Goal: Use online tool/utility: Use online tool/utility

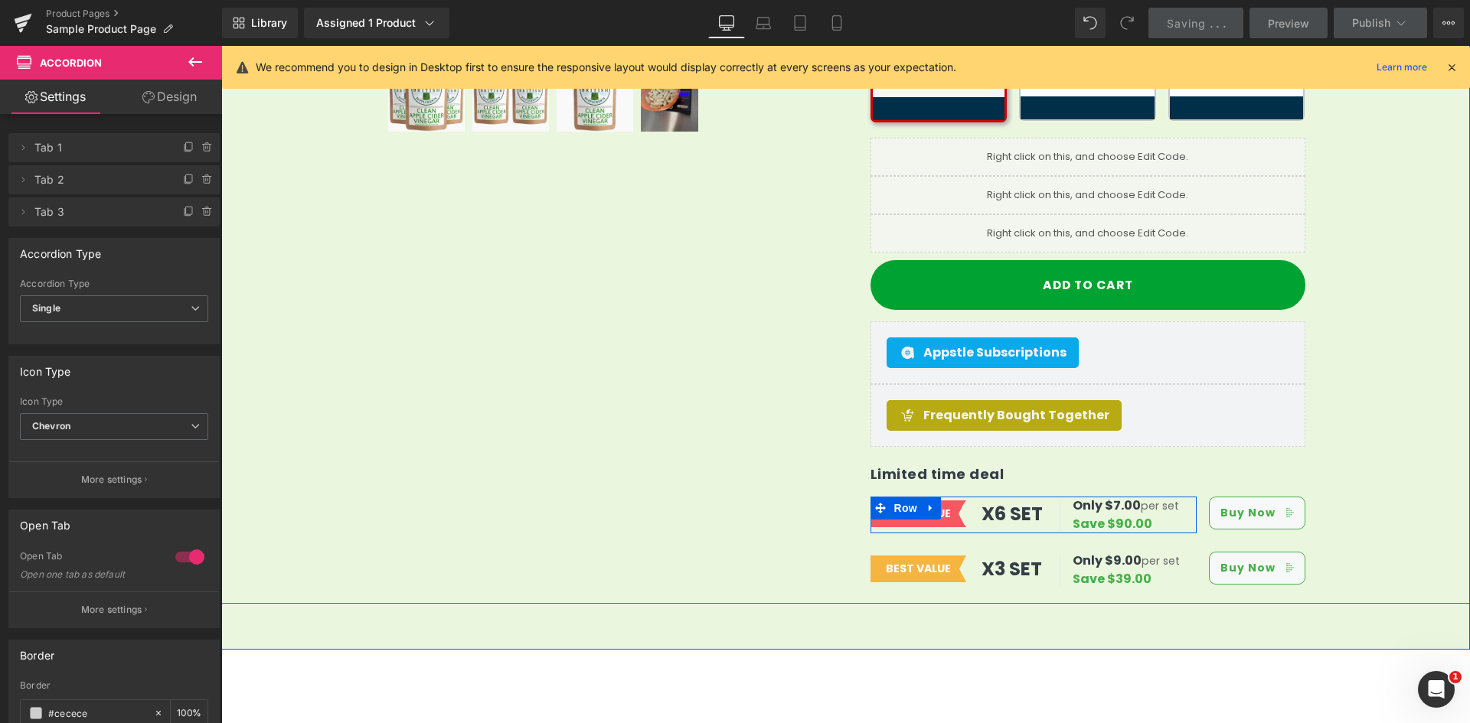
scroll to position [689, 0]
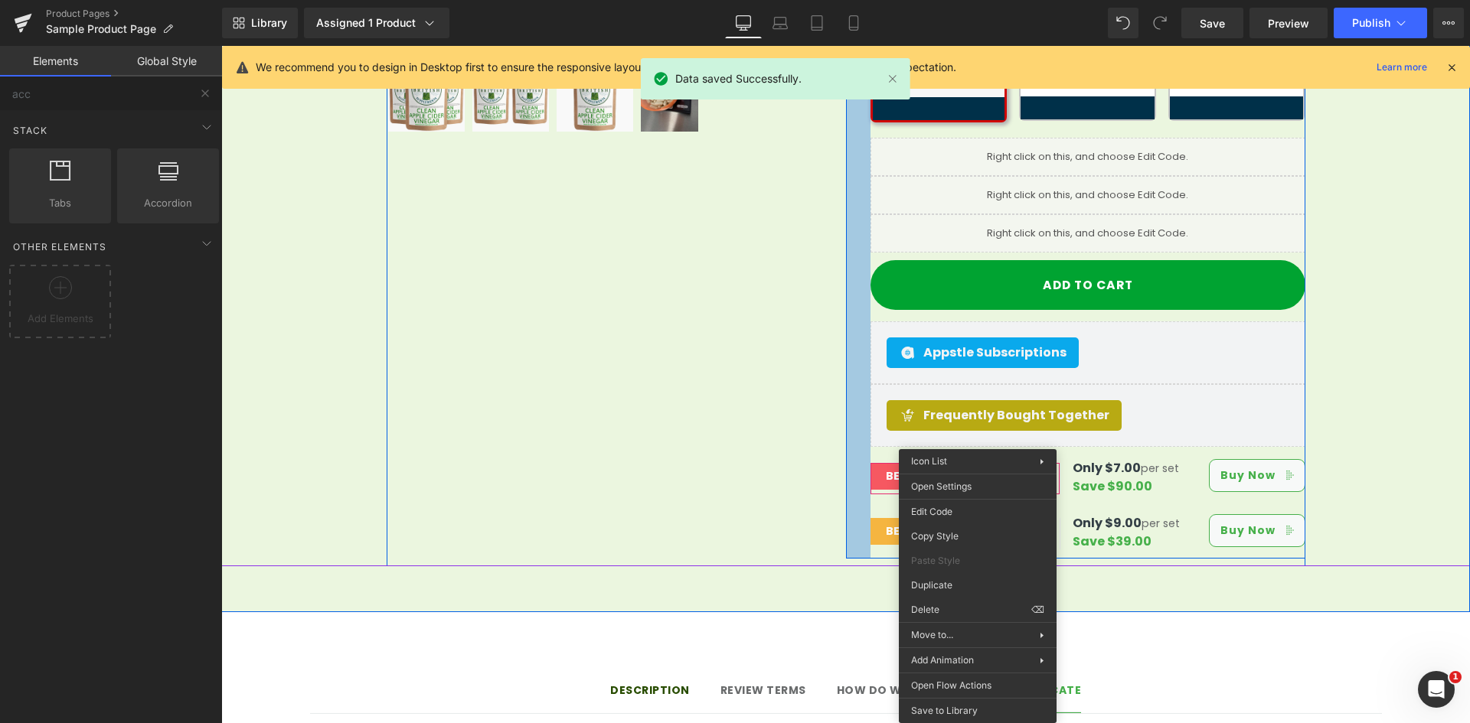
click at [846, 475] on div "32px" at bounding box center [858, 68] width 24 height 982
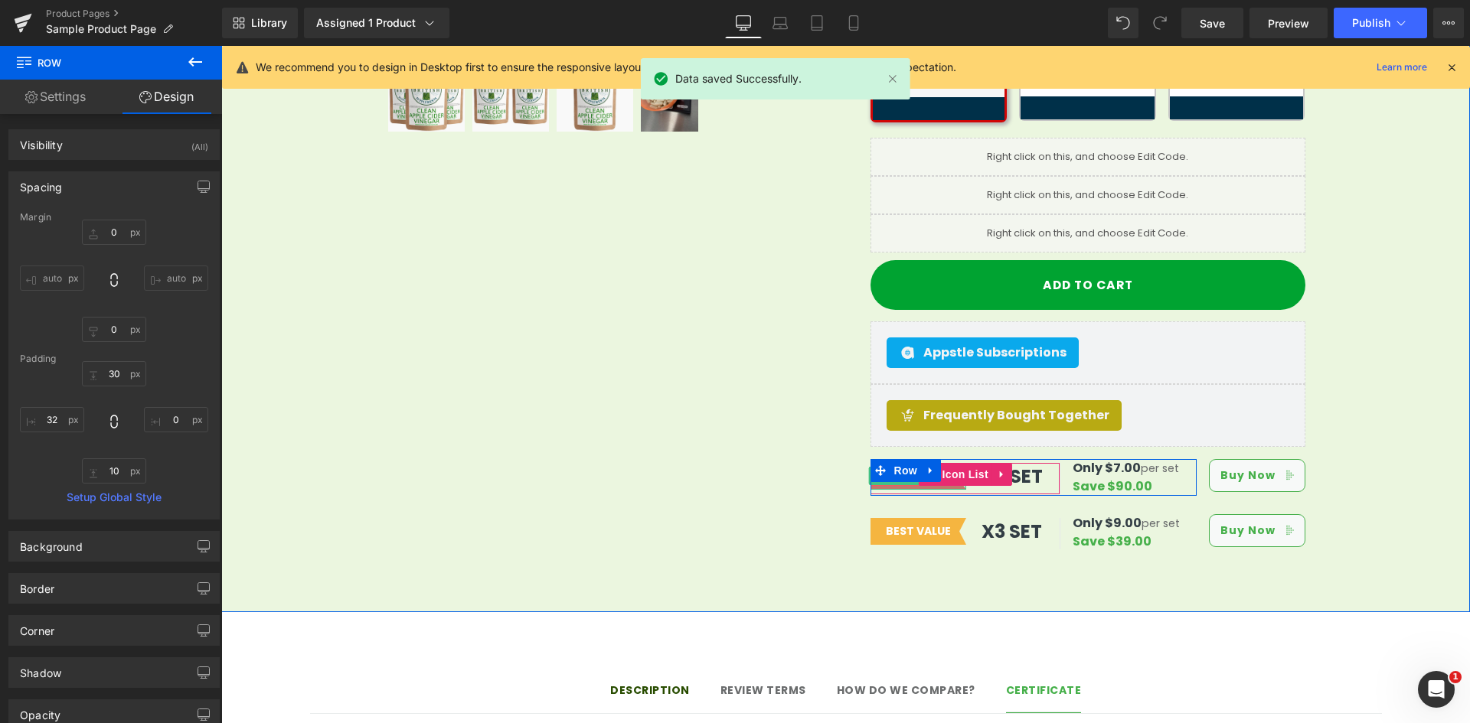
click at [924, 486] on div at bounding box center [918, 488] width 96 height 4
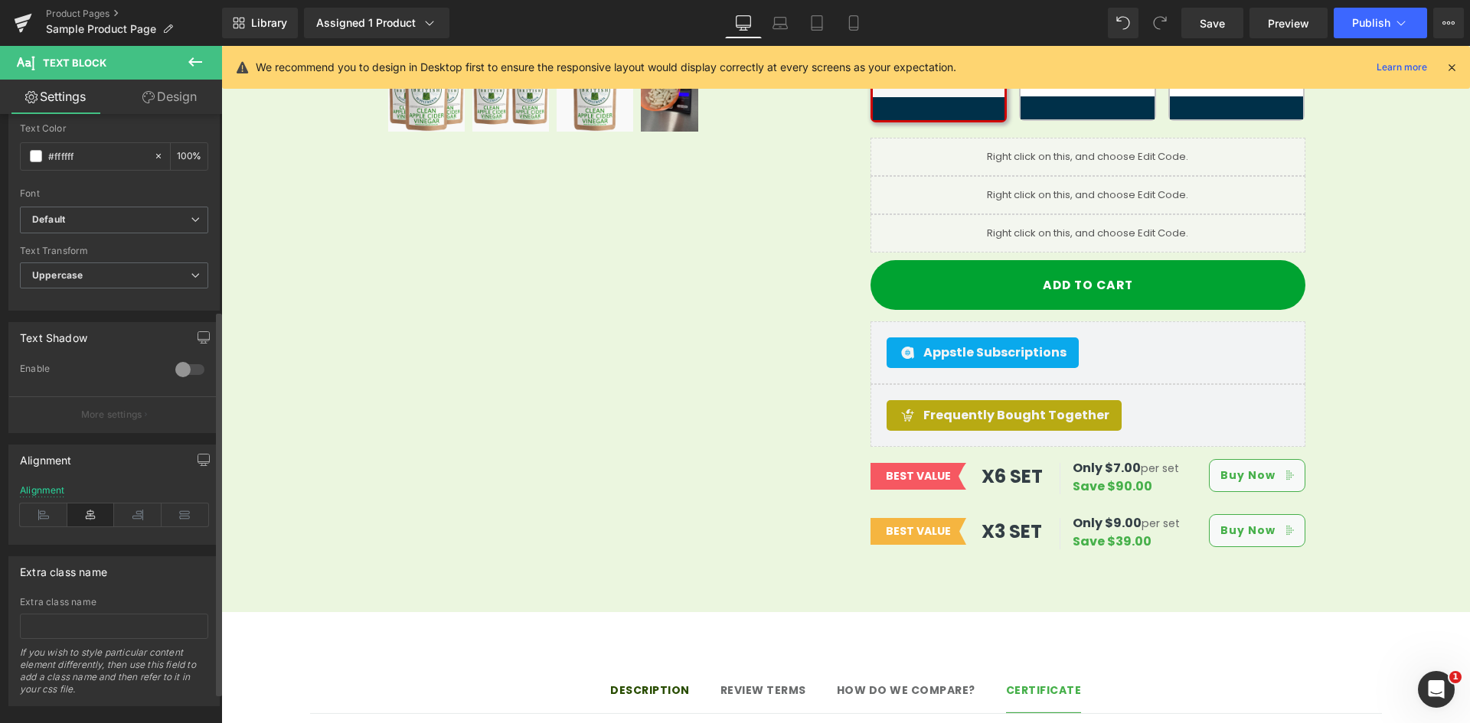
scroll to position [359, 0]
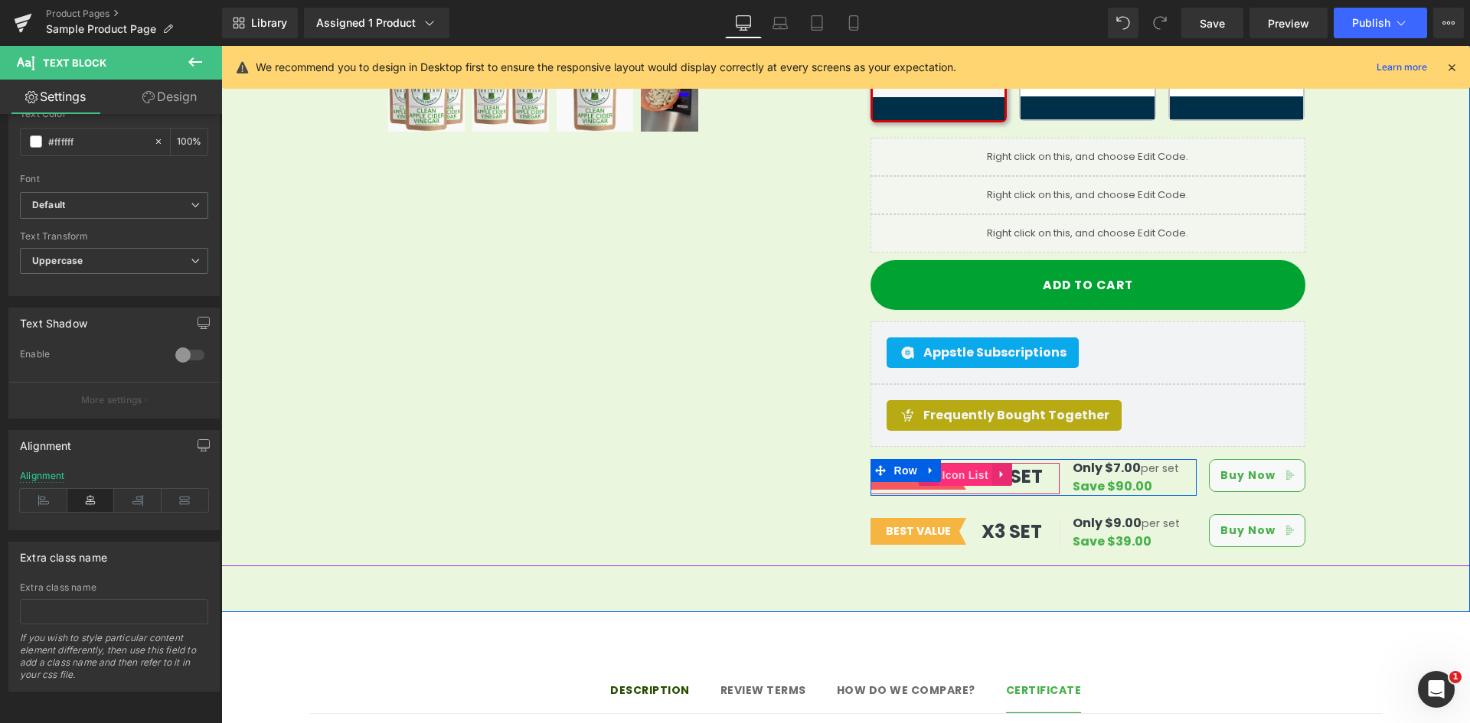
click at [959, 464] on span "Icon List" at bounding box center [966, 475] width 54 height 23
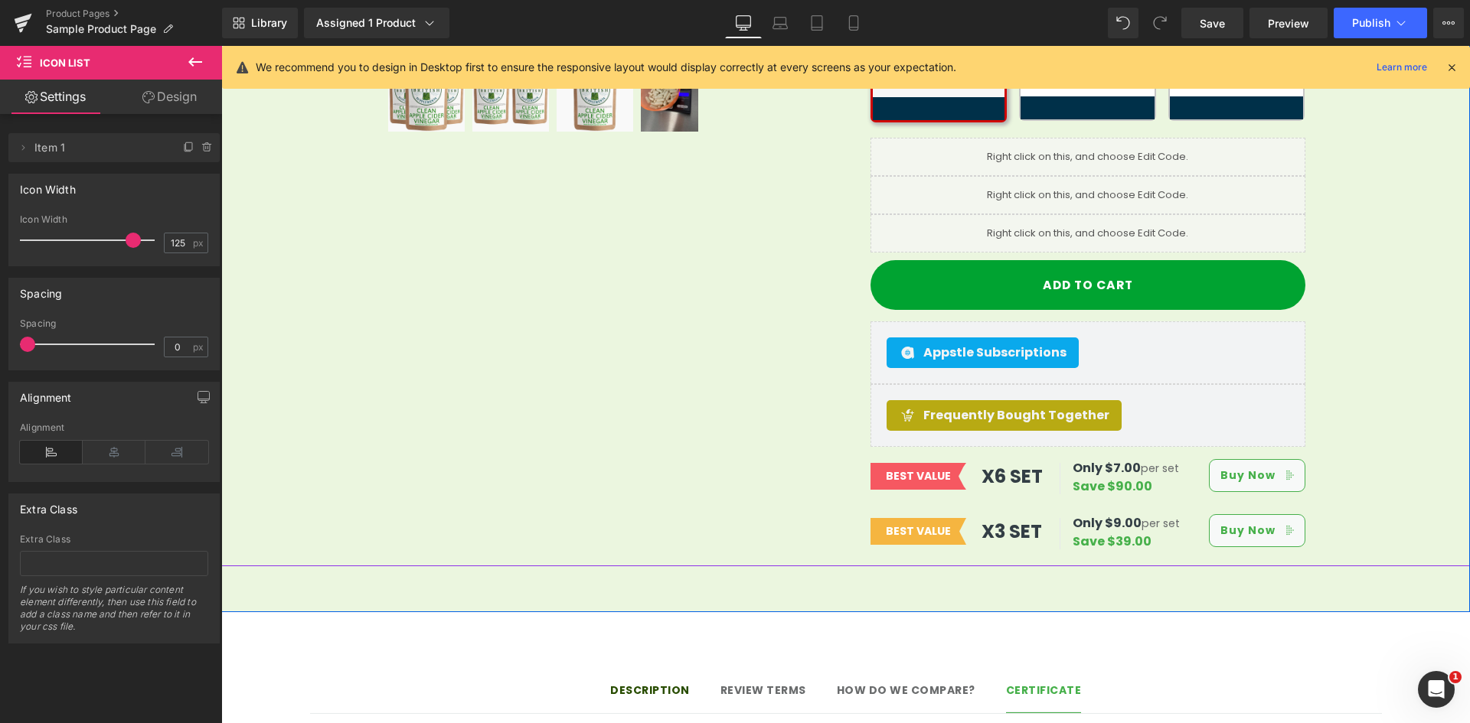
click at [1342, 462] on div "Sale Off (P) Image Row 32px" at bounding box center [845, 65] width 1249 height 1004
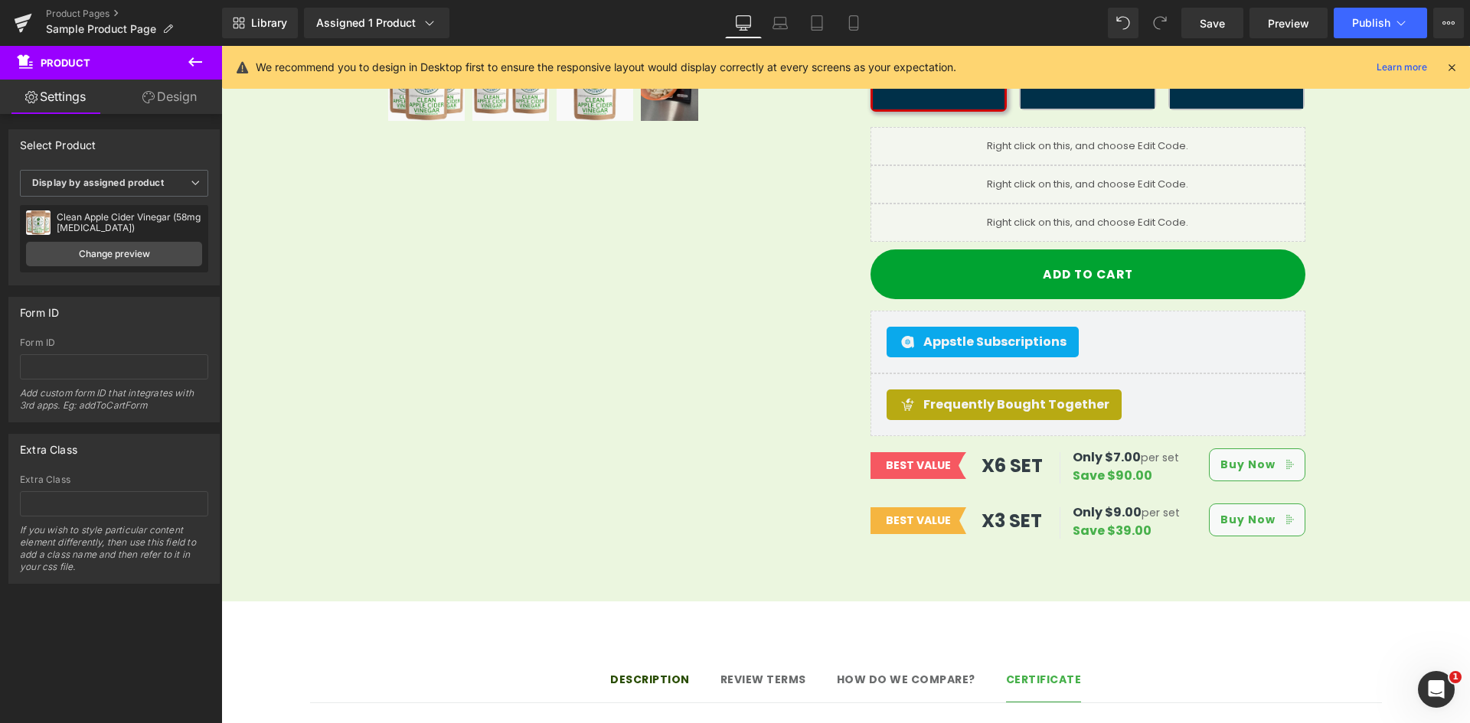
scroll to position [689, 0]
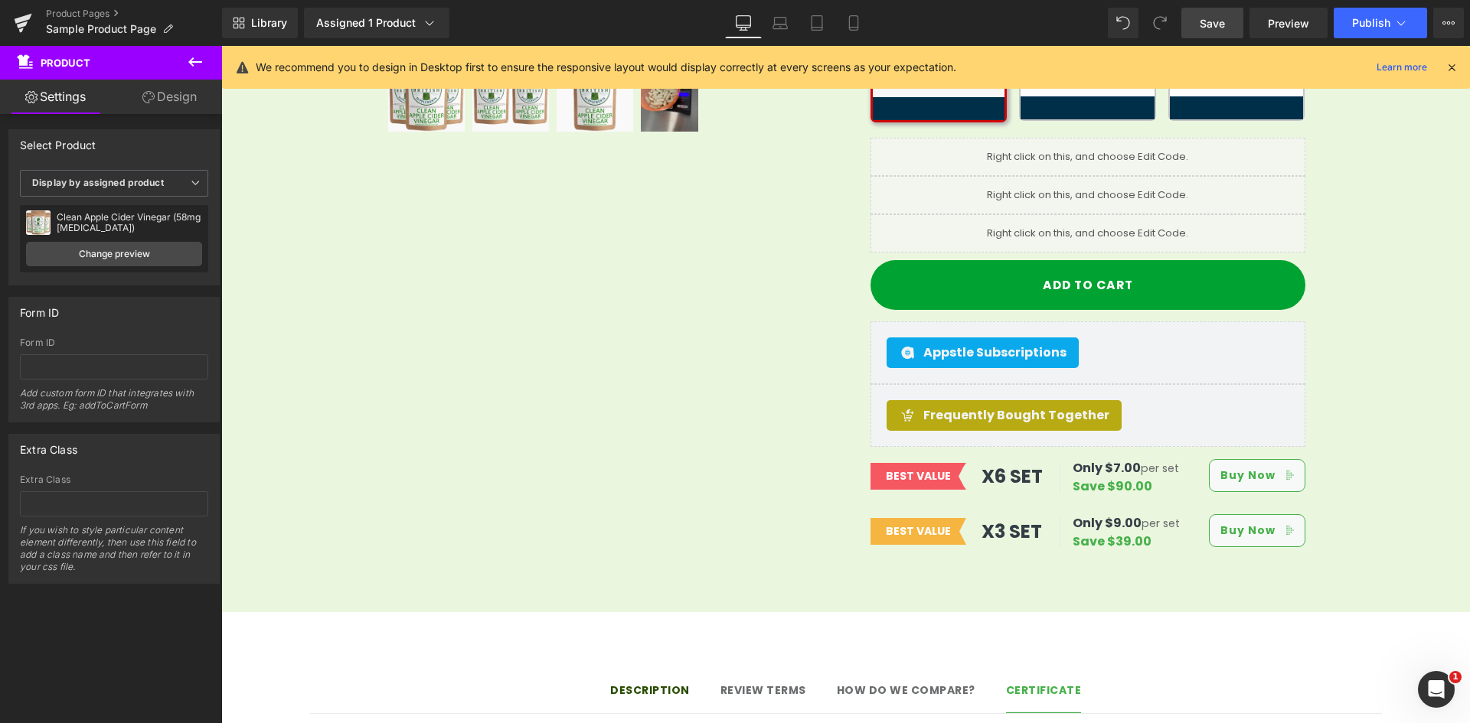
drag, startPoint x: 1222, startPoint y: 19, endPoint x: 736, endPoint y: 397, distance: 615.4
click at [1222, 19] on span "Save" at bounding box center [1212, 23] width 25 height 16
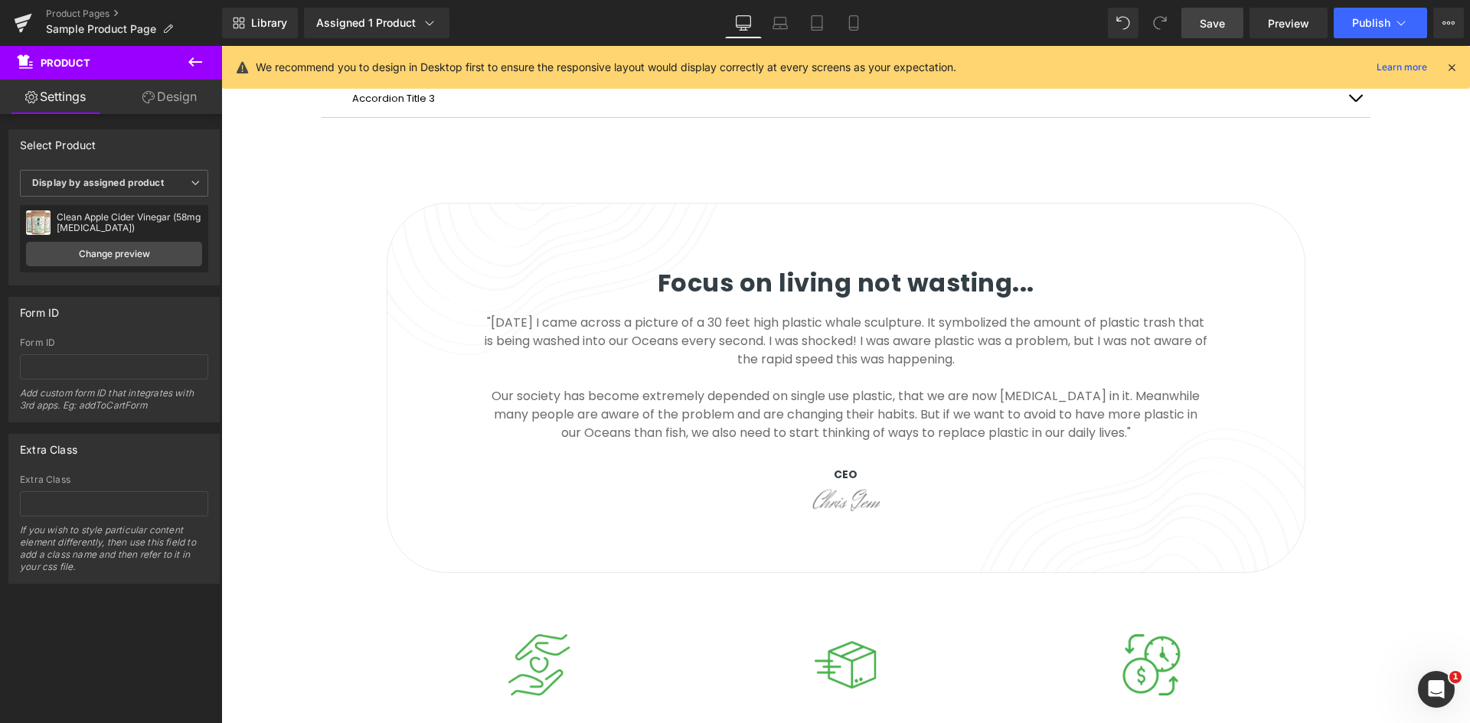
scroll to position [1608, 0]
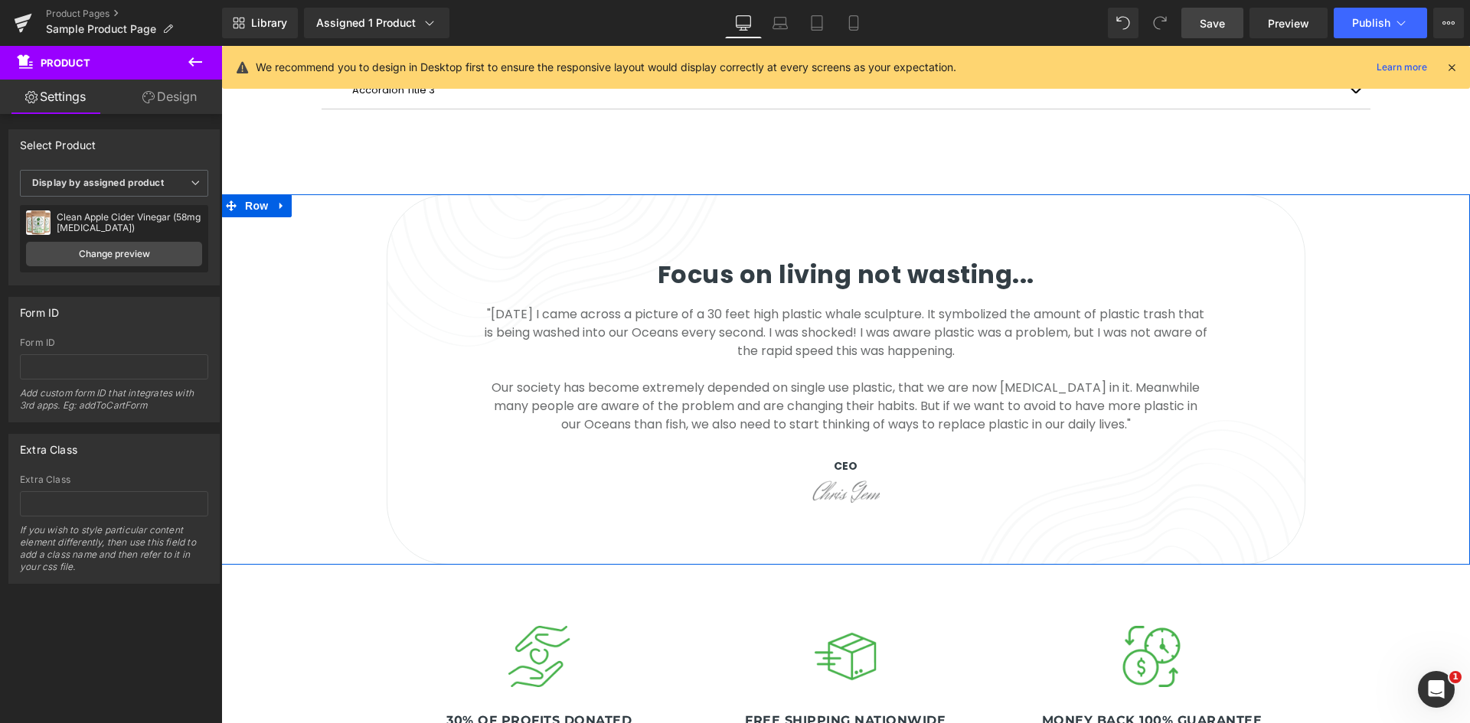
click at [256, 372] on div "Focus on living not wasting... Heading "[DATE] I came across a picture of a 30 …" at bounding box center [845, 379] width 1249 height 371
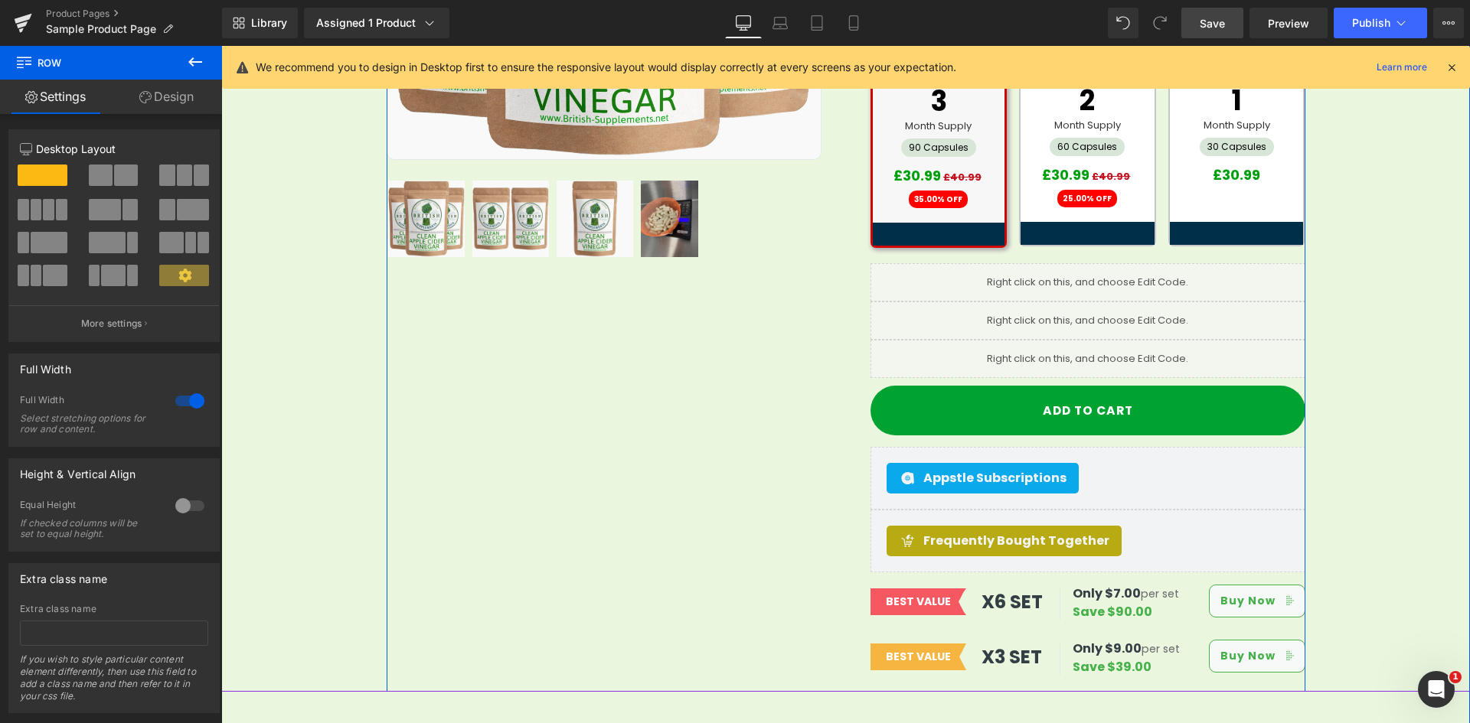
scroll to position [536, 0]
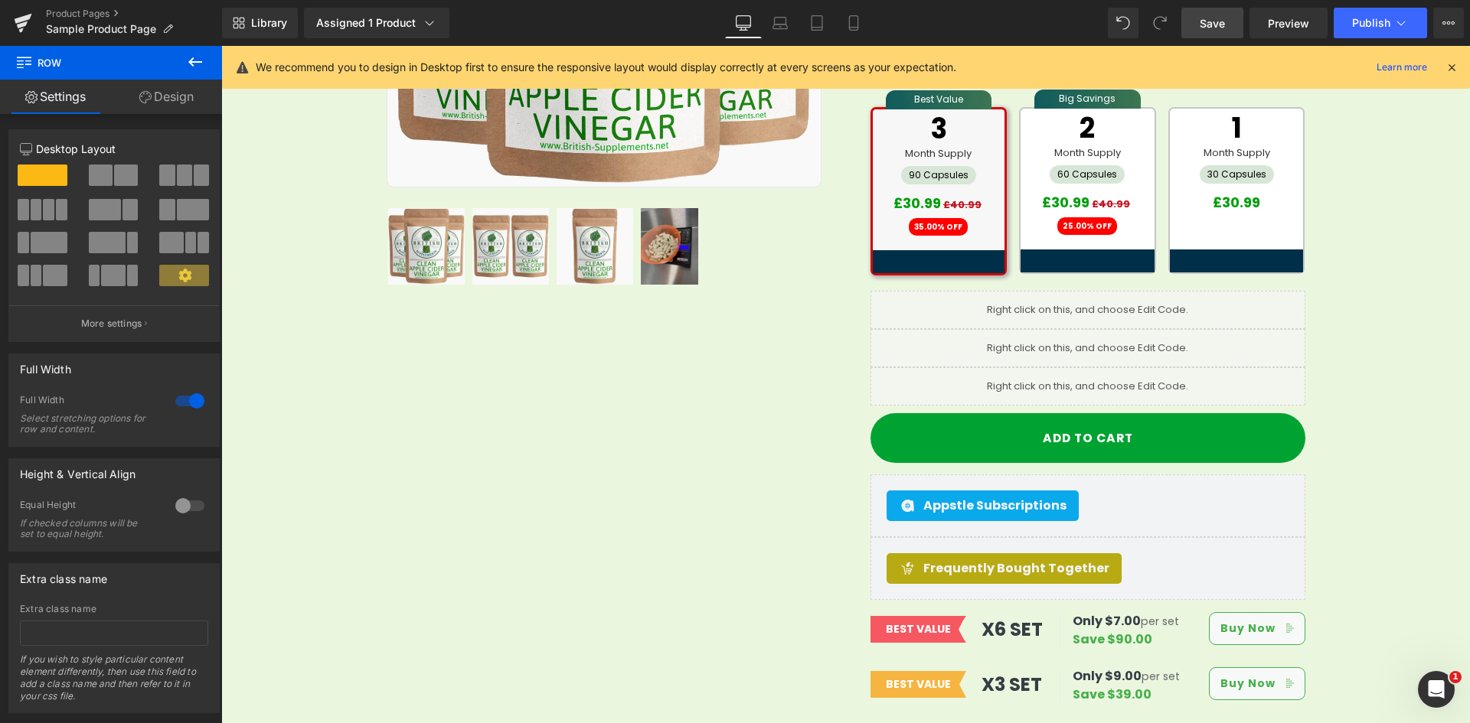
click at [1216, 29] on span "Save" at bounding box center [1212, 23] width 25 height 16
click at [1312, 19] on link "Preview" at bounding box center [1288, 23] width 78 height 31
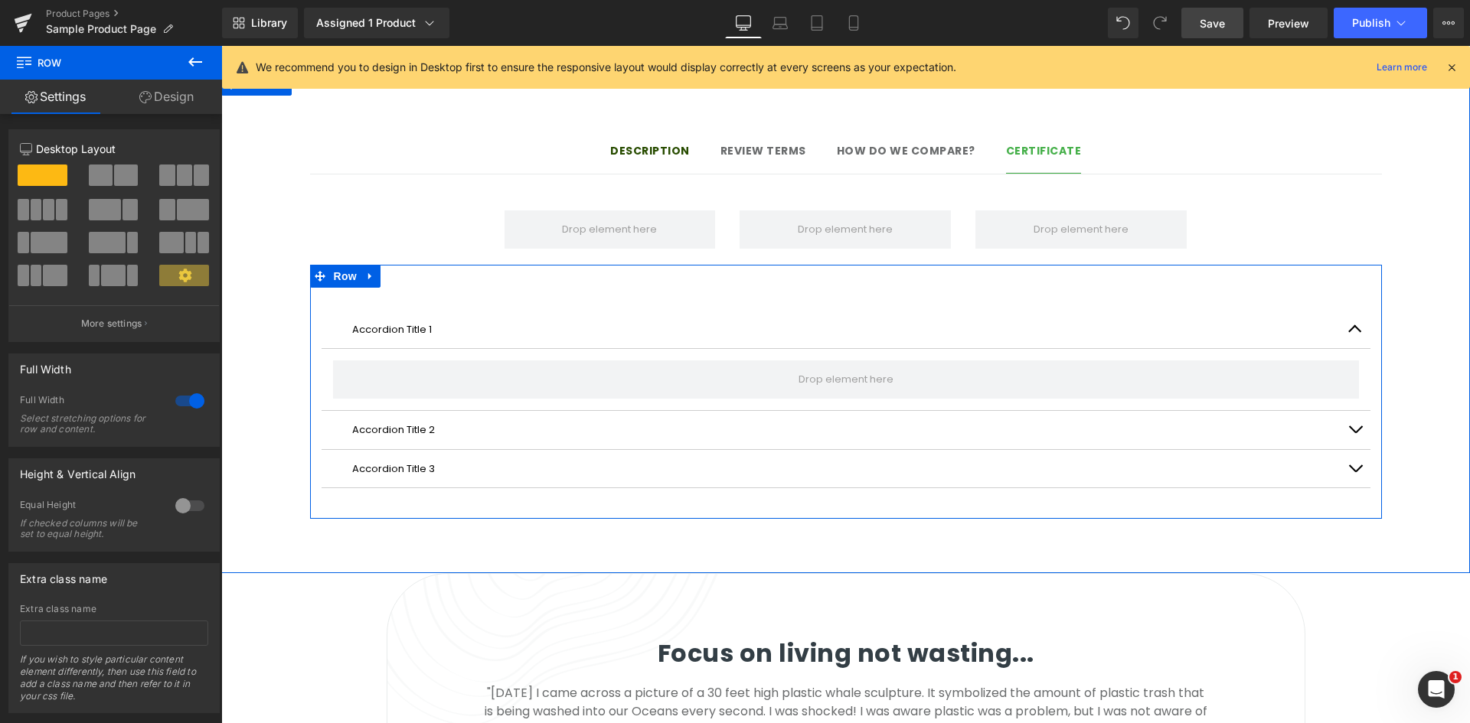
scroll to position [919, 0]
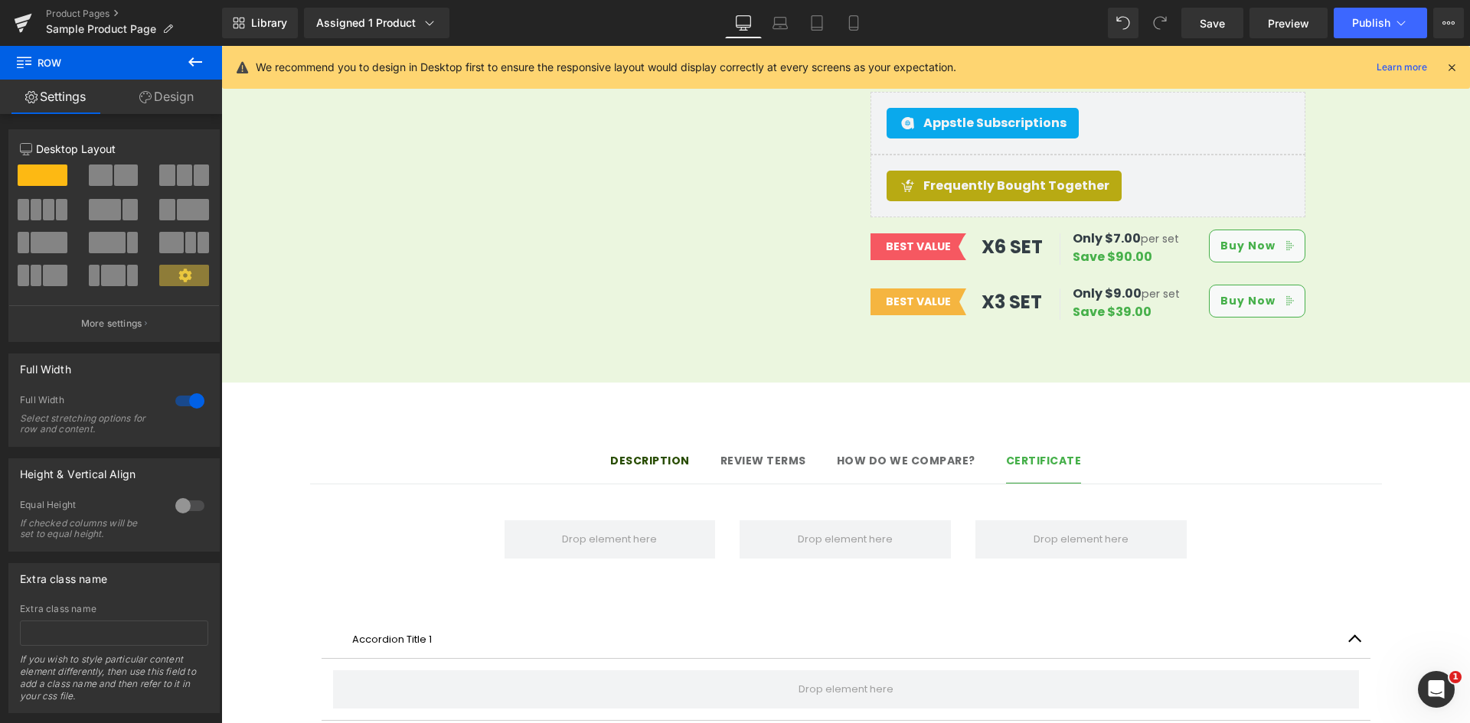
drag, startPoint x: 1200, startPoint y: 25, endPoint x: 1239, endPoint y: 61, distance: 52.5
click at [1200, 25] on span "Save" at bounding box center [1212, 23] width 25 height 16
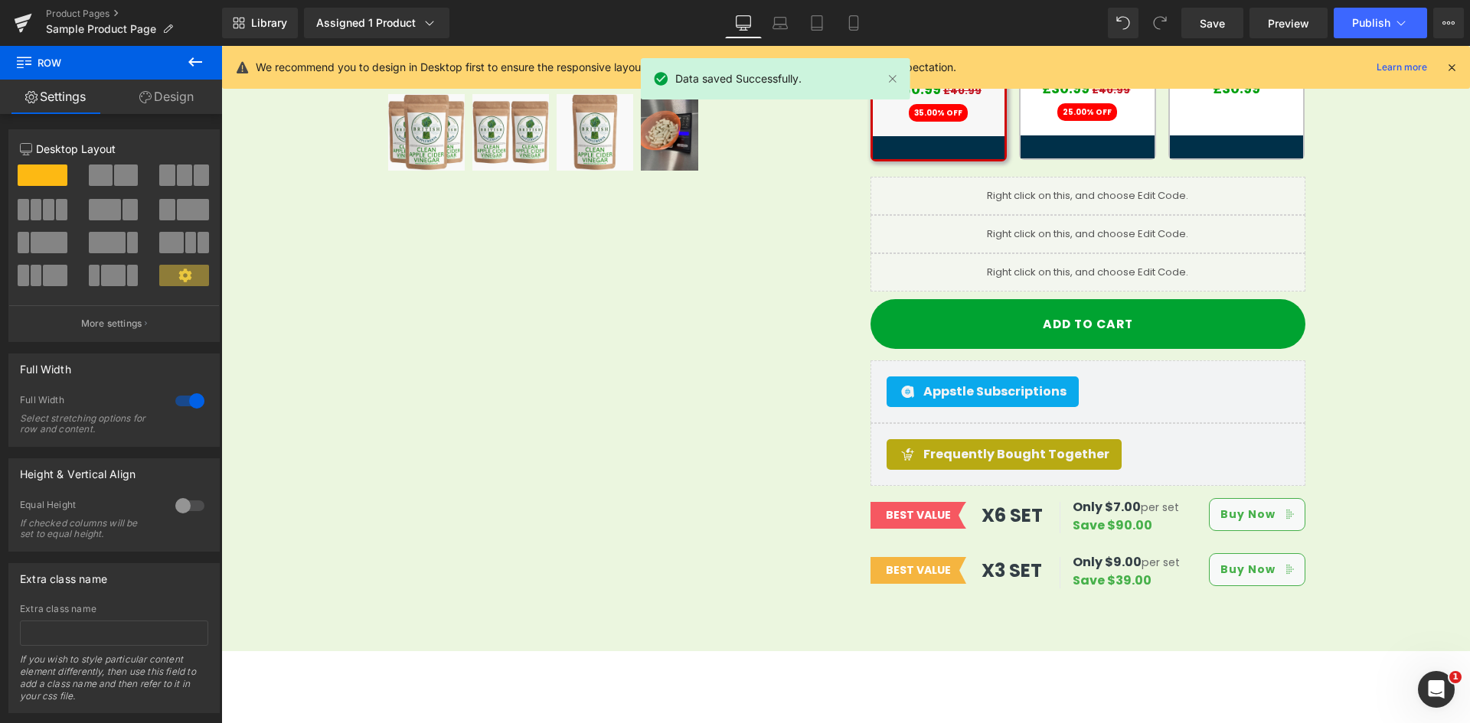
scroll to position [689, 0]
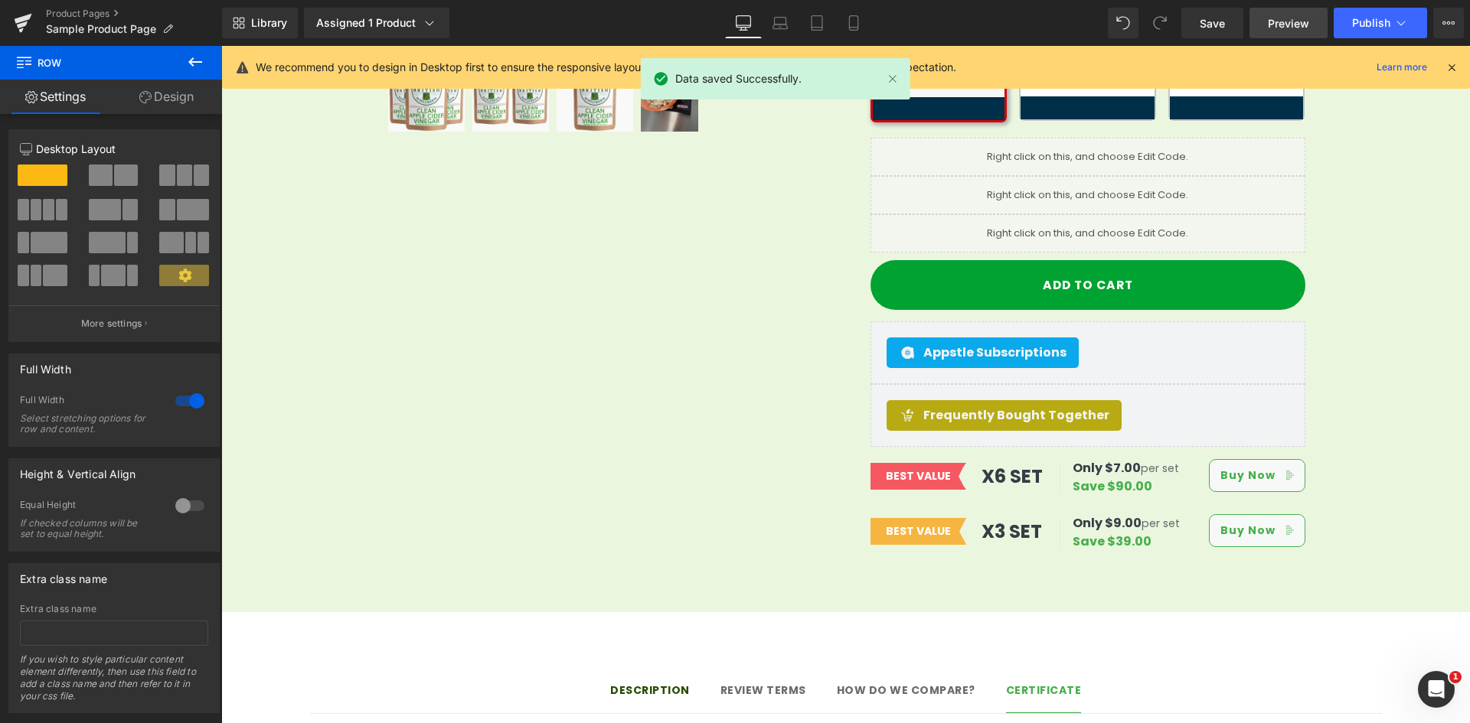
click at [1290, 22] on span "Preview" at bounding box center [1288, 23] width 41 height 16
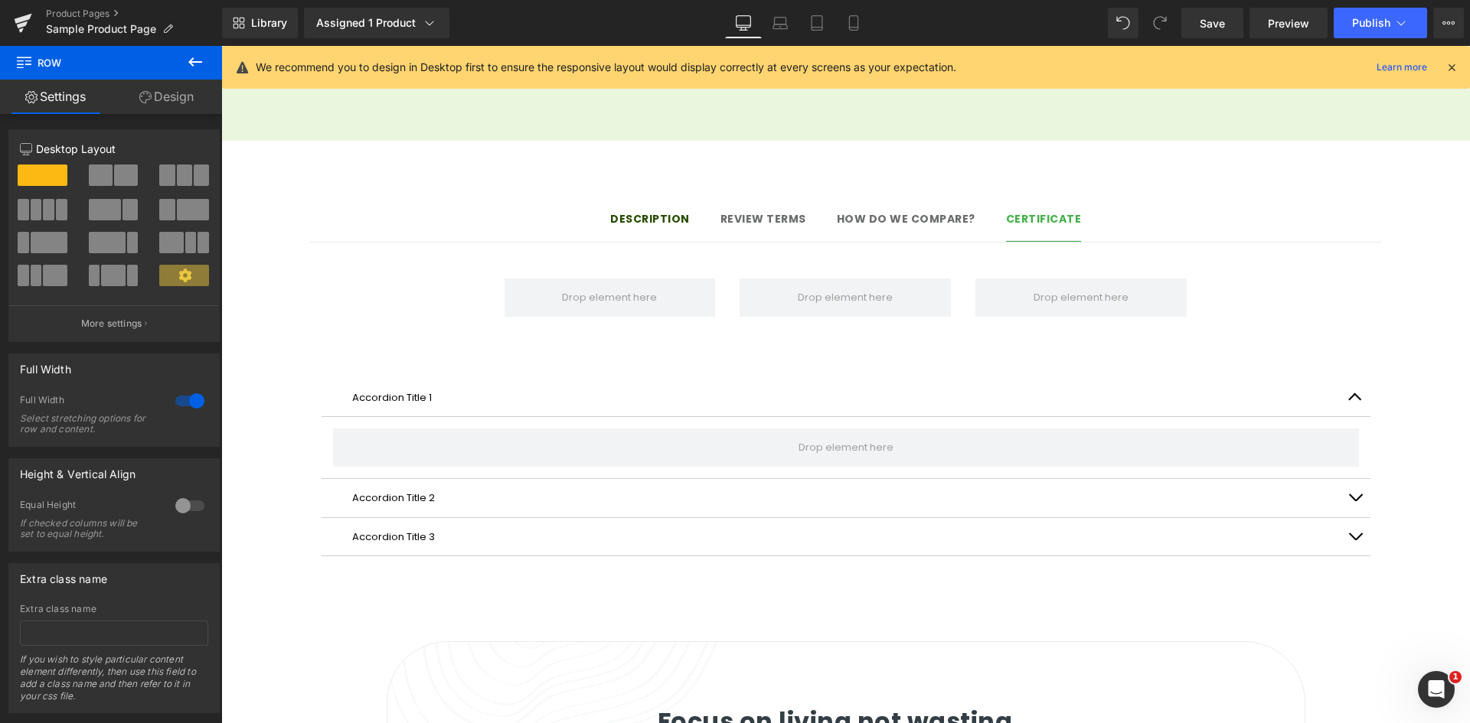
scroll to position [1148, 0]
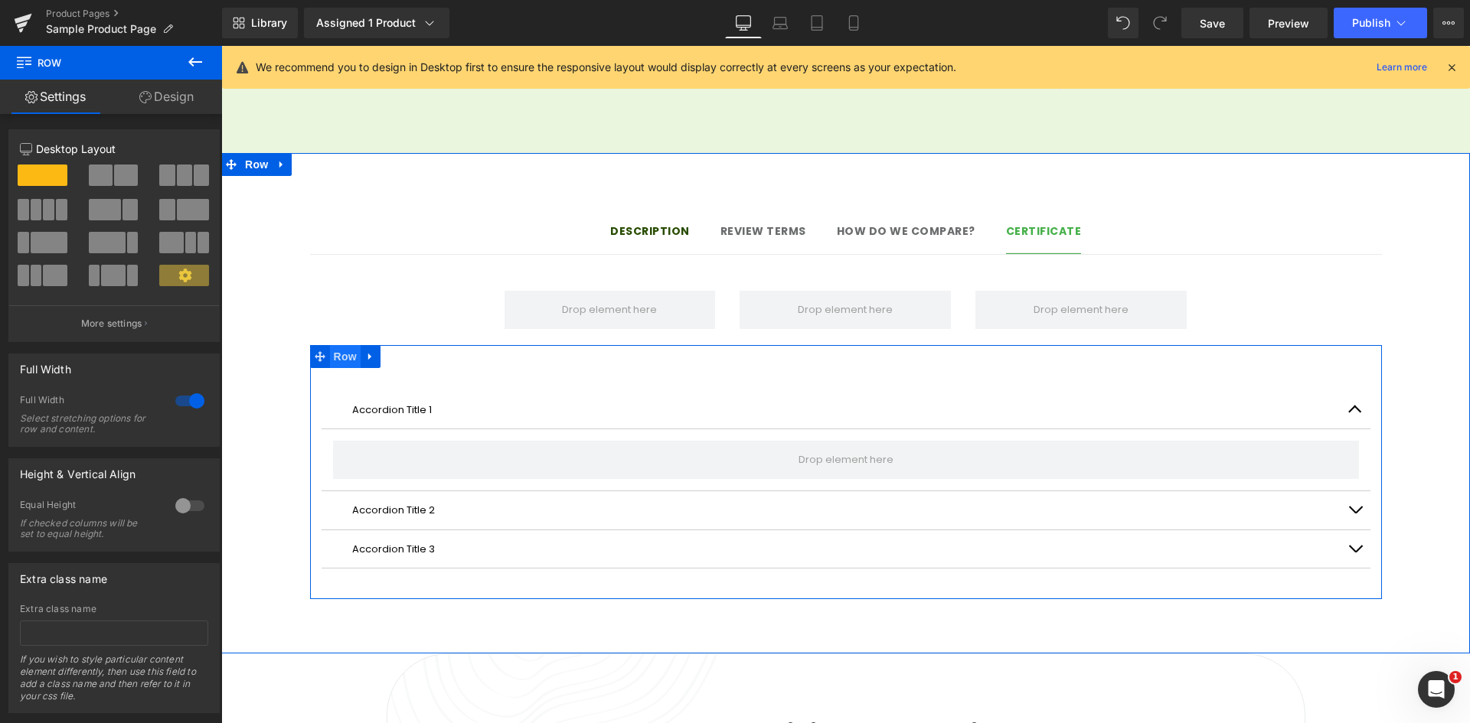
click at [342, 345] on span "Row" at bounding box center [345, 356] width 31 height 23
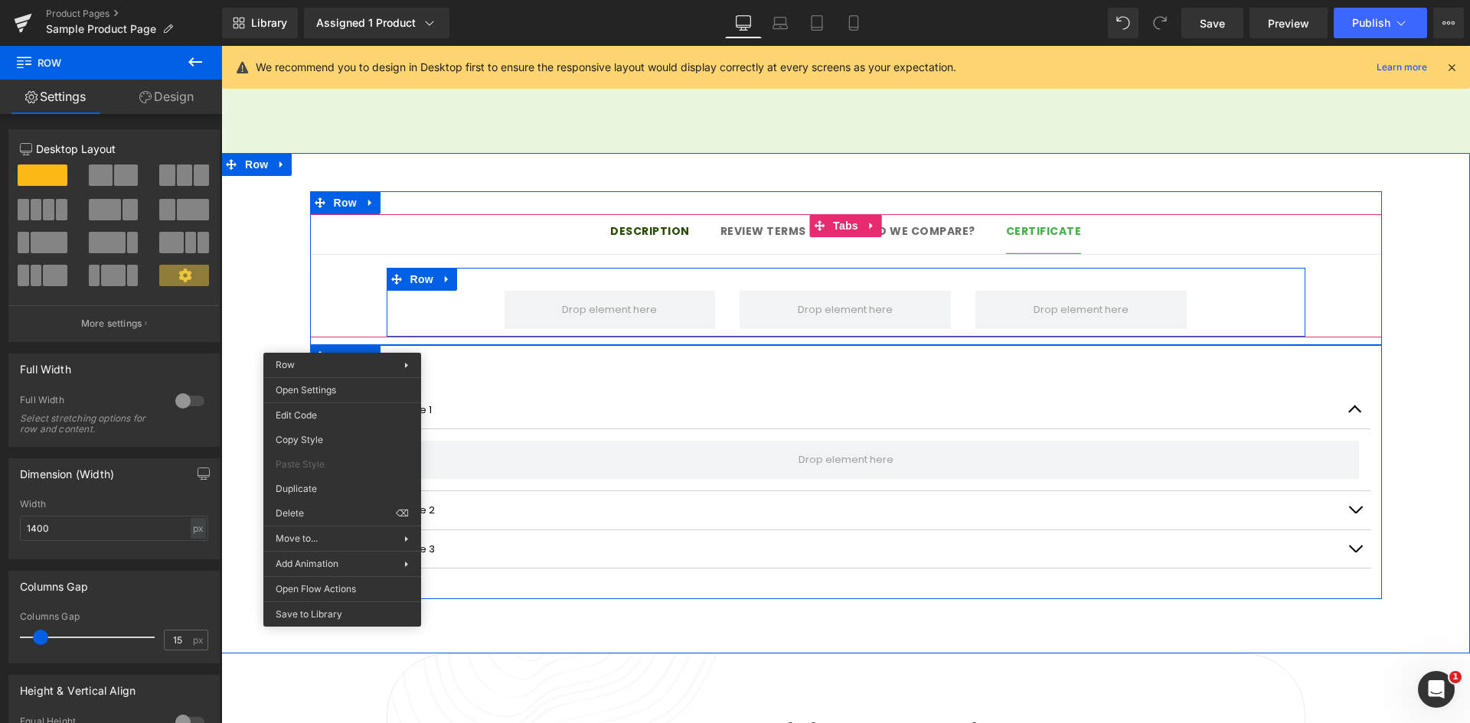
click at [452, 289] on div "Row" at bounding box center [846, 302] width 919 height 69
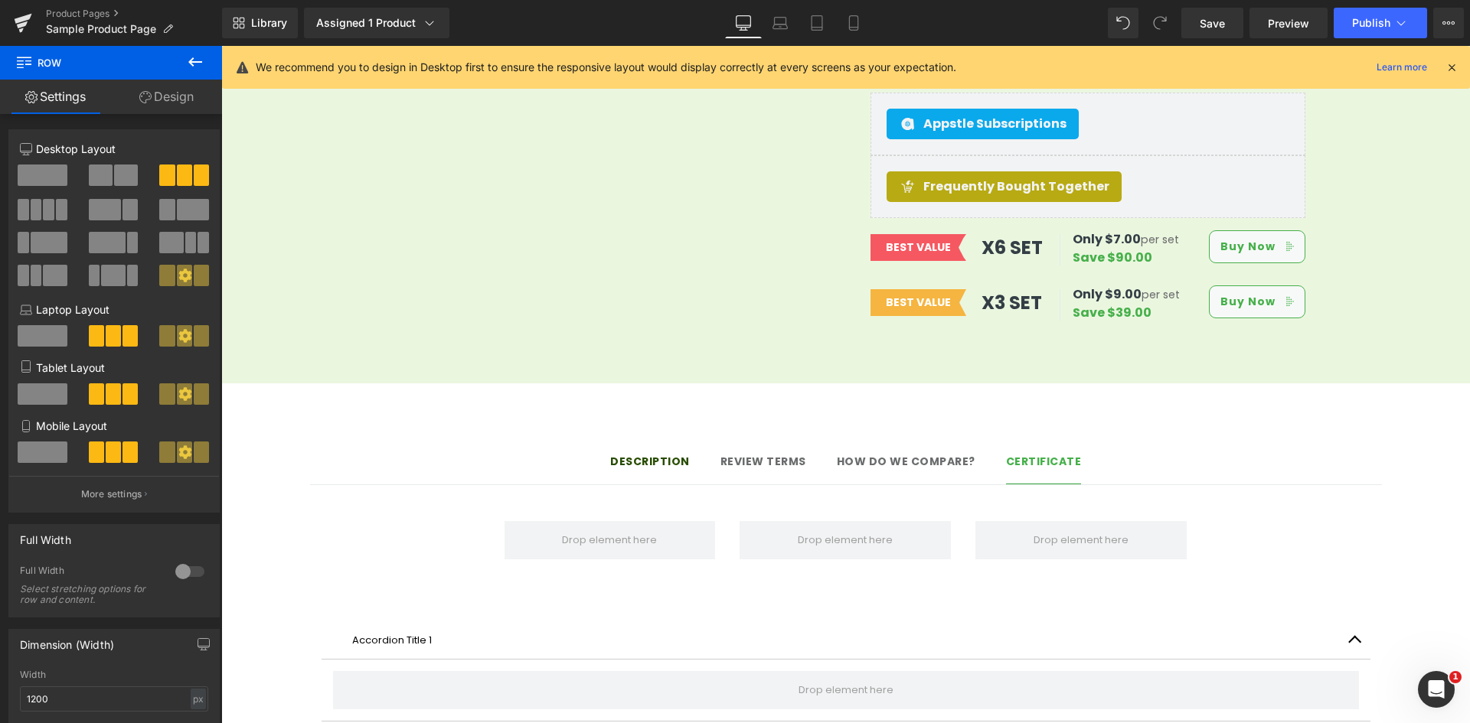
scroll to position [919, 0]
click at [221, 46] on div at bounding box center [221, 46] width 0 height 0
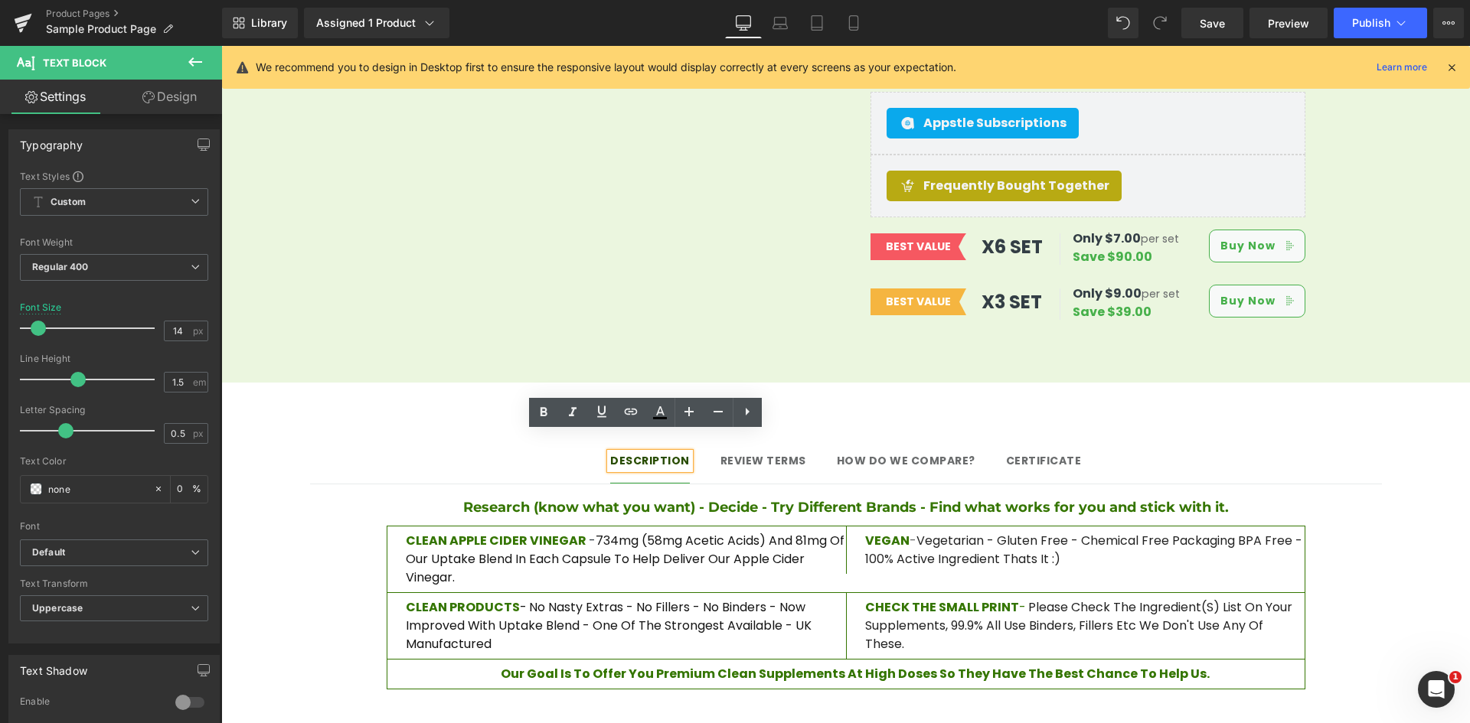
click at [403, 397] on div "Description Text Block Review terms Text Block How do we compare? Text Block Ce…" at bounding box center [845, 699] width 1249 height 632
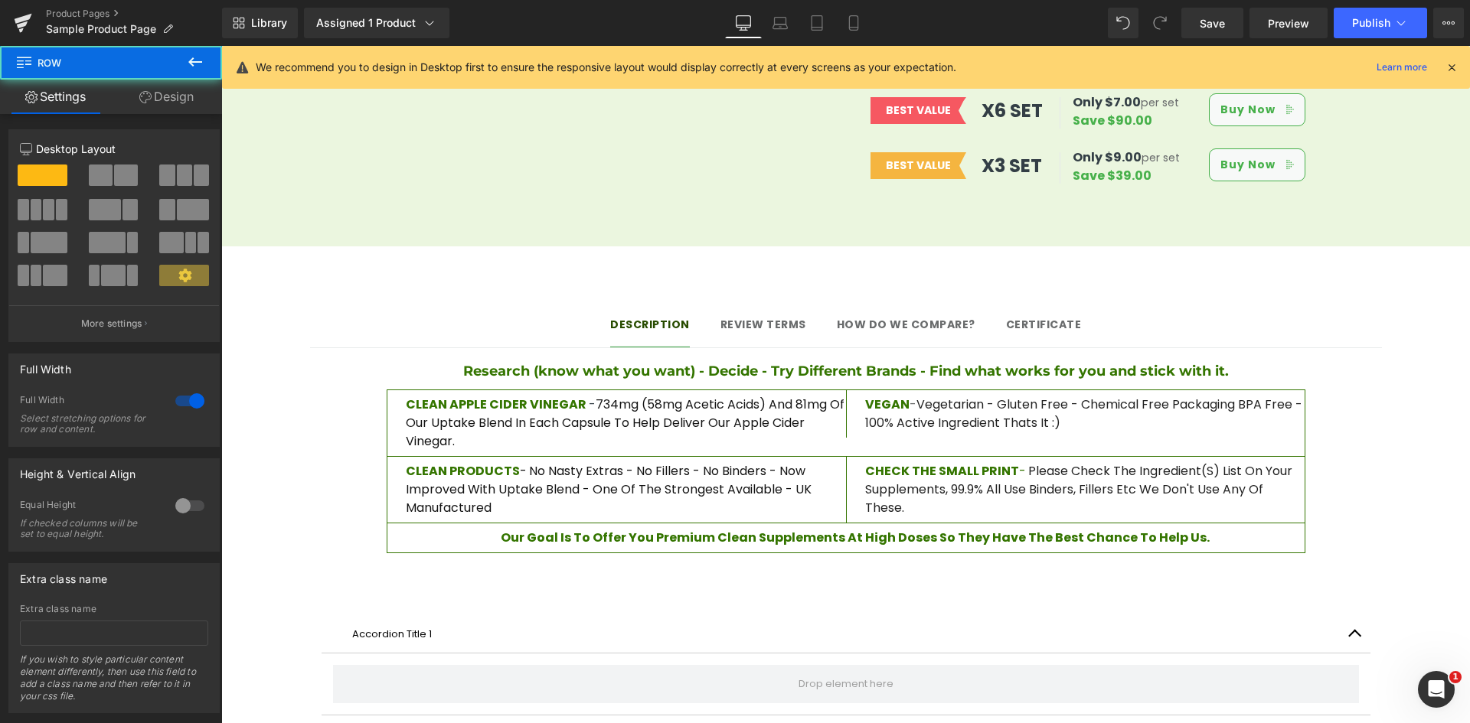
scroll to position [1072, 0]
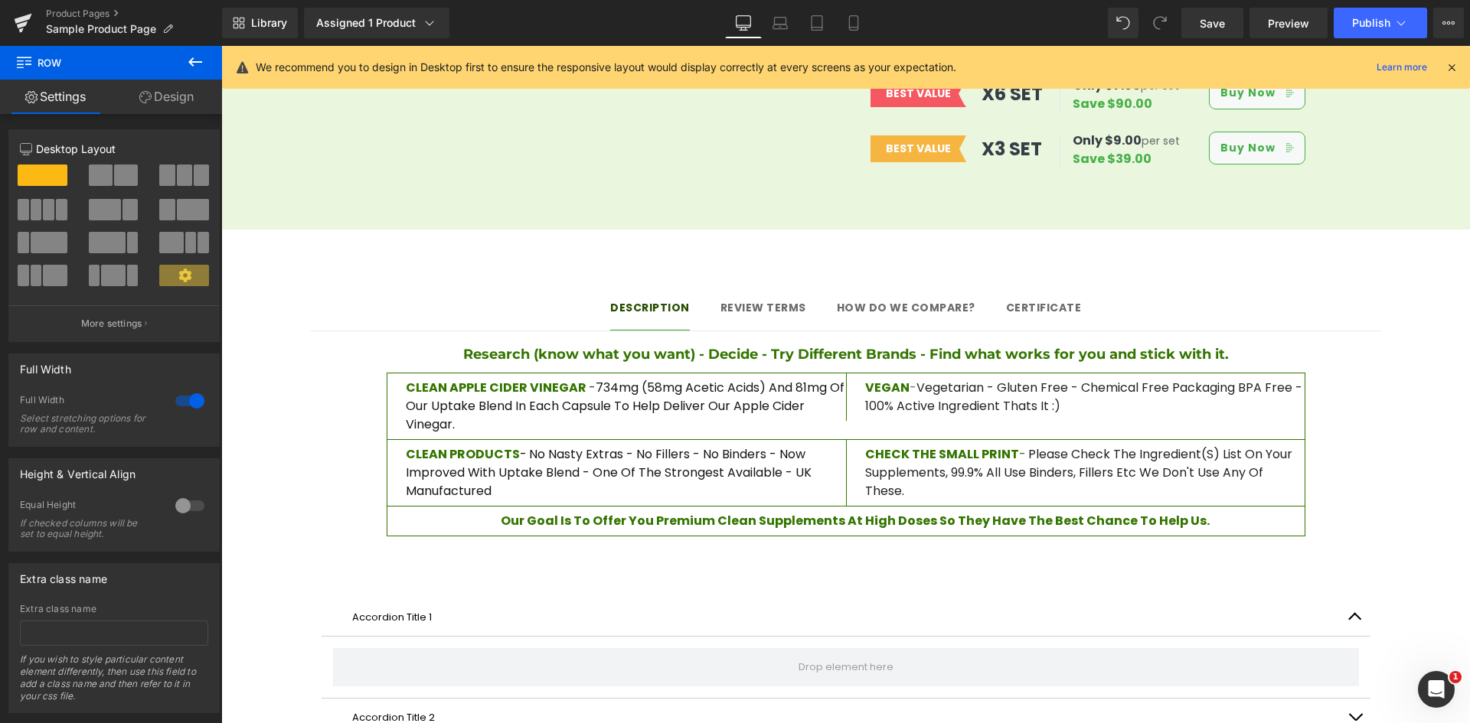
click at [769, 300] on span "Review terms" at bounding box center [763, 307] width 86 height 15
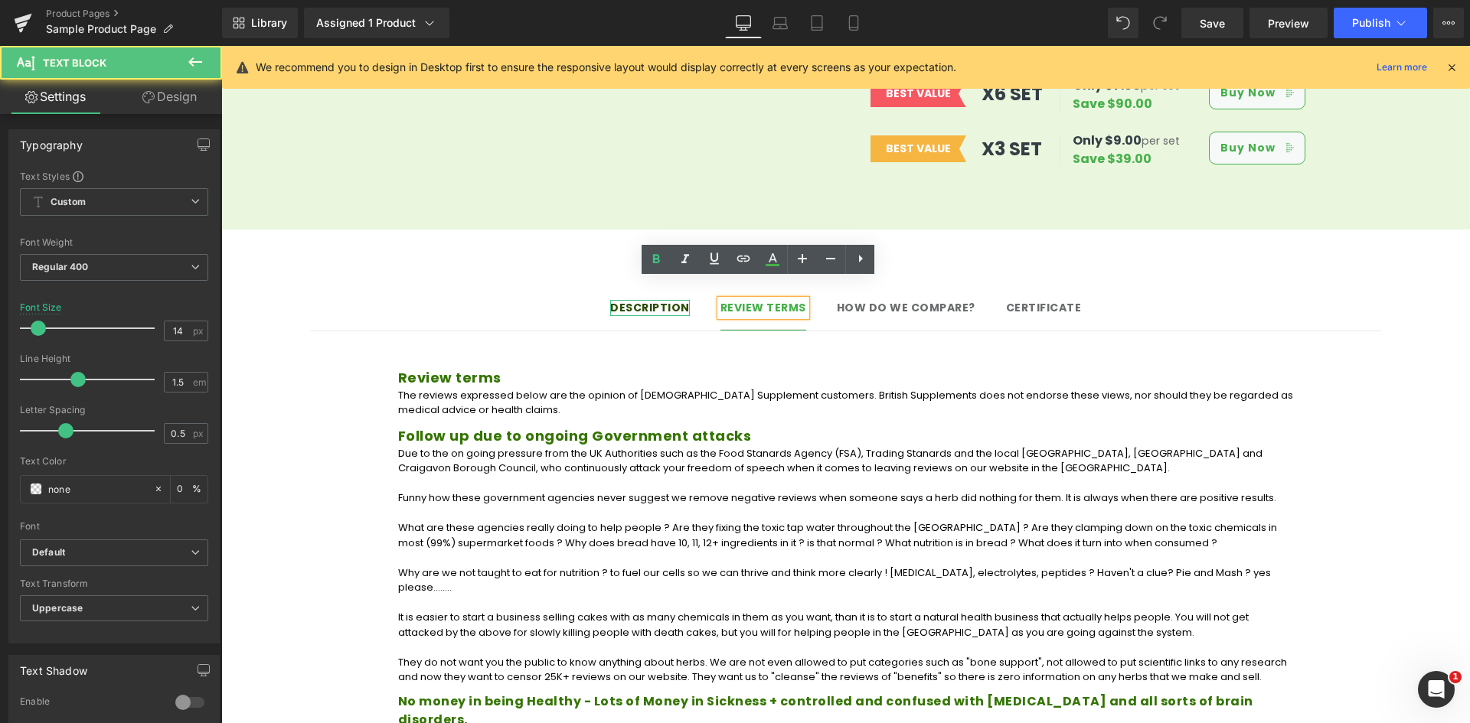
click at [668, 300] on strong "Description" at bounding box center [650, 307] width 80 height 15
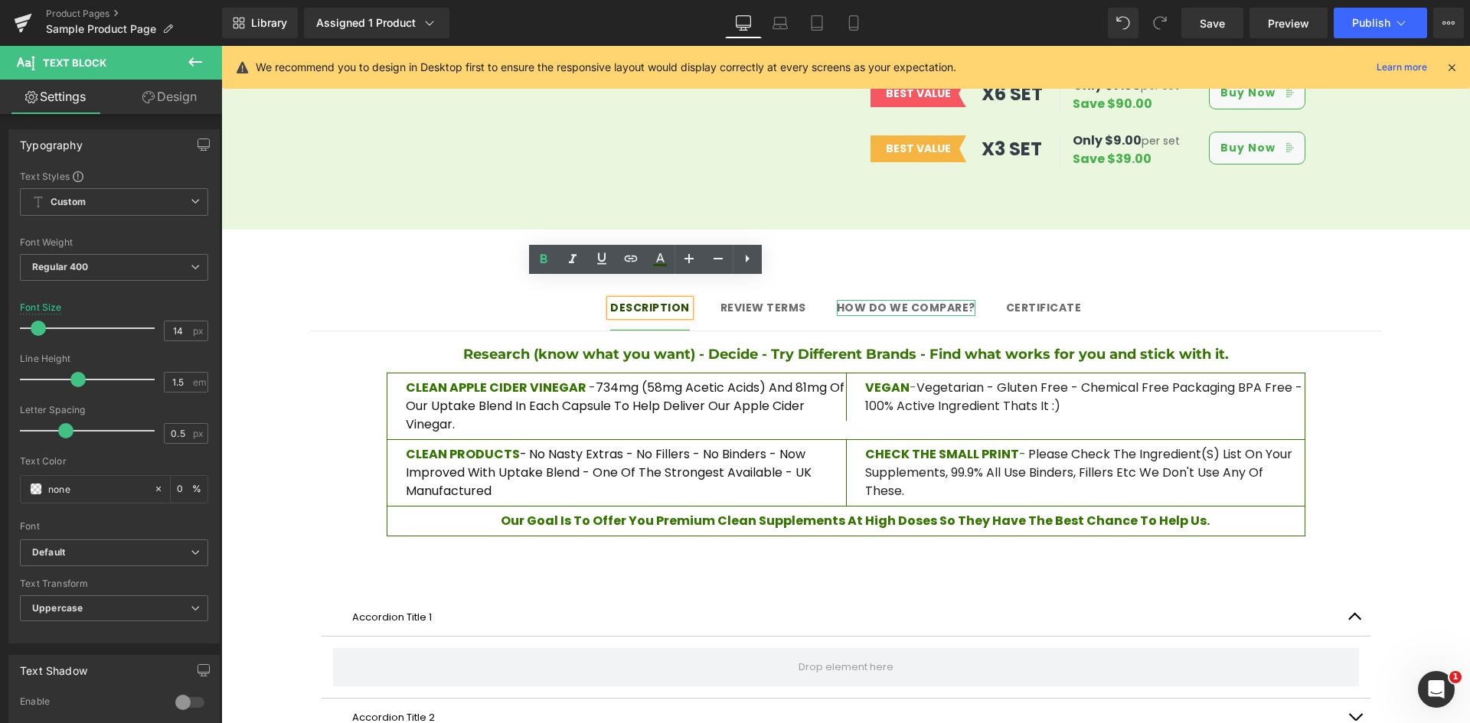
click at [868, 300] on span "How do we compare?" at bounding box center [906, 307] width 139 height 15
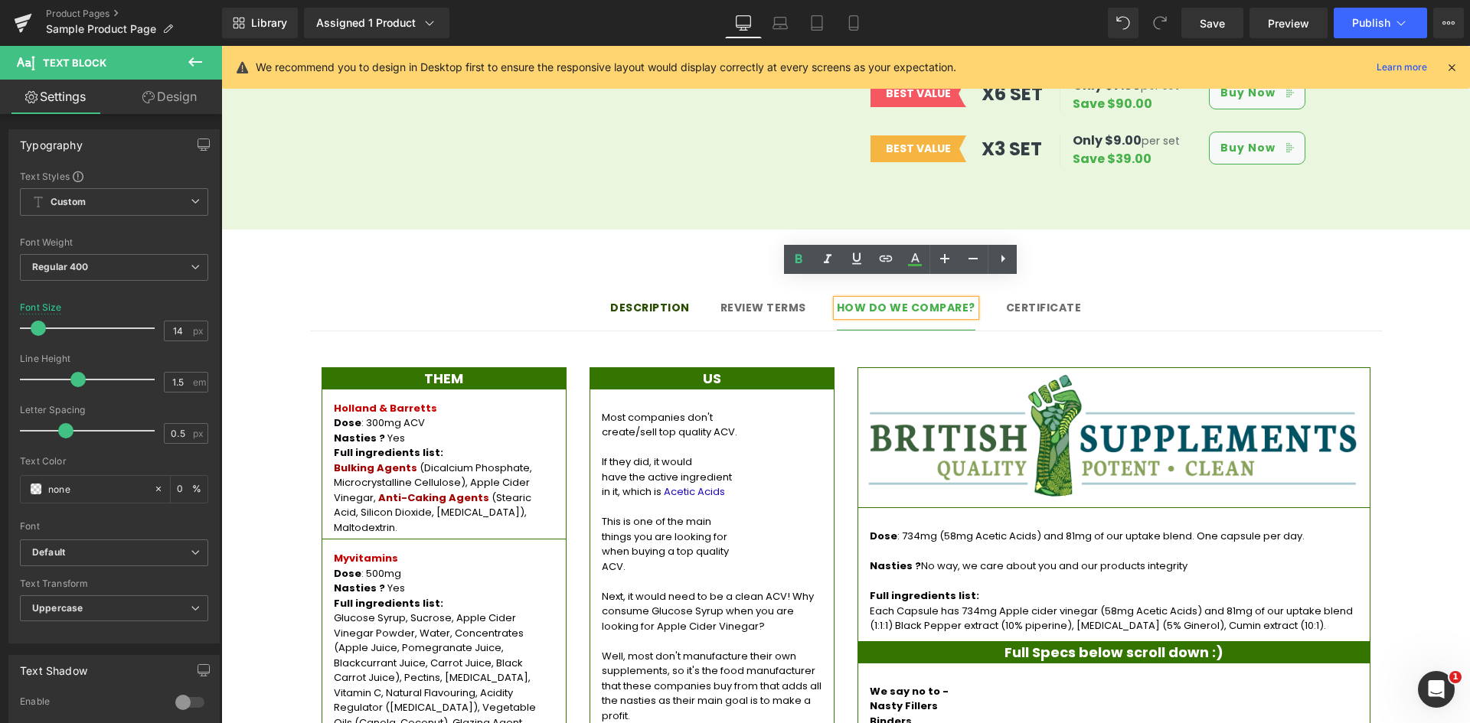
click at [221, 46] on div at bounding box center [221, 46] width 0 height 0
